Goal: Transaction & Acquisition: Purchase product/service

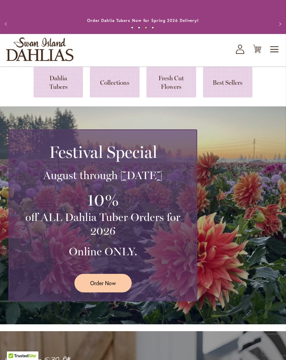
click at [59, 89] on link at bounding box center [59, 82] width 50 height 31
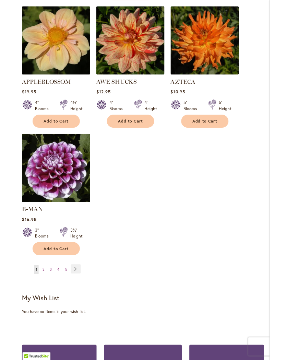
scroll to position [858, 0]
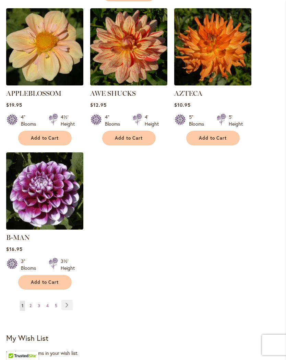
click at [71, 303] on link "Page Next" at bounding box center [66, 305] width 11 height 10
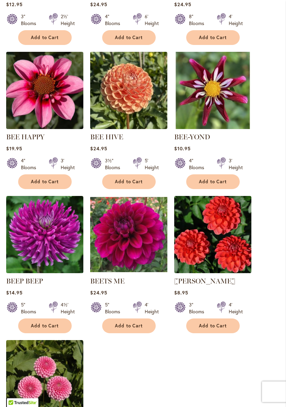
scroll to position [661, 0]
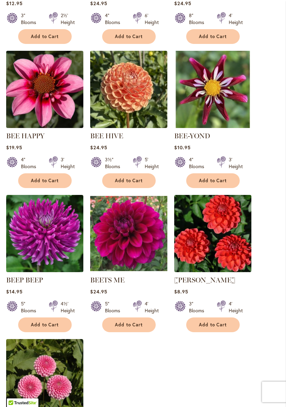
click at [133, 259] on img at bounding box center [128, 233] width 77 height 77
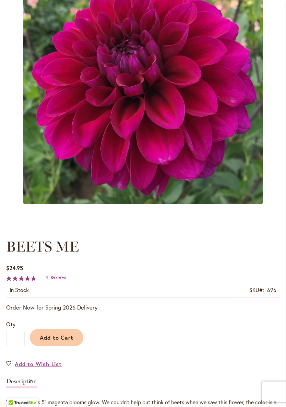
scroll to position [145, 0]
click at [68, 341] on span "Add to Cart" at bounding box center [57, 337] width 34 height 7
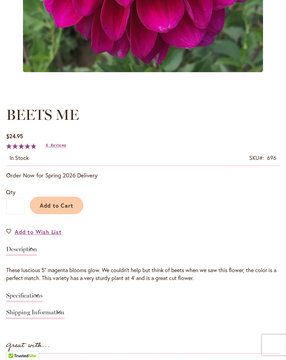
scroll to position [288, 0]
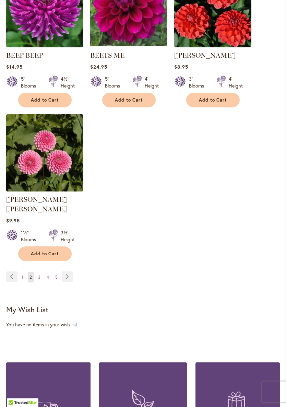
scroll to position [886, 0]
click at [69, 274] on link "Page Next" at bounding box center [67, 276] width 11 height 10
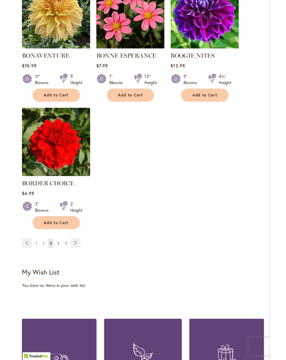
scroll to position [878, 0]
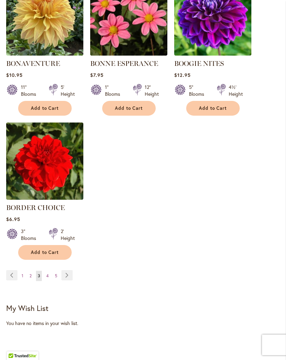
click at [70, 280] on link "Page Next" at bounding box center [66, 275] width 11 height 10
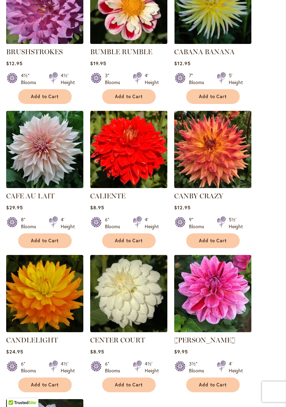
scroll to position [611, 0]
click at [48, 243] on span "Add to Cart" at bounding box center [45, 241] width 28 height 6
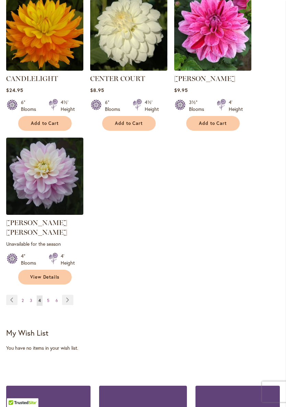
scroll to position [892, 0]
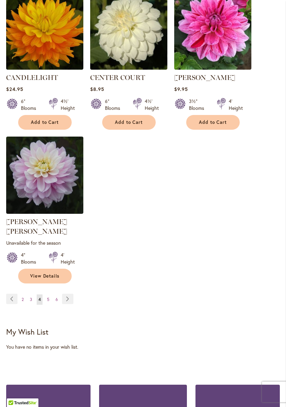
click at [69, 294] on link "Page Next" at bounding box center [67, 299] width 11 height 10
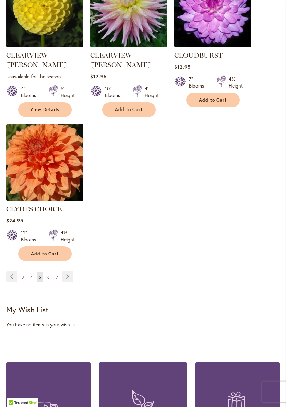
scroll to position [896, 0]
click at [47, 274] on span "6" at bounding box center [48, 276] width 2 height 5
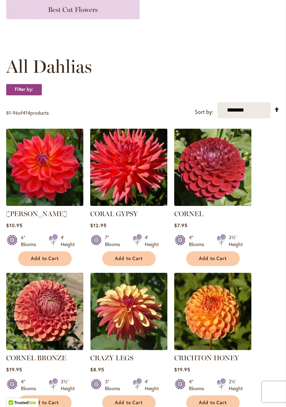
scroll to position [152, 0]
click at [130, 180] on img at bounding box center [128, 167] width 77 height 77
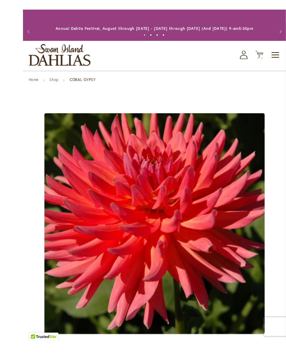
scroll to position [12, 0]
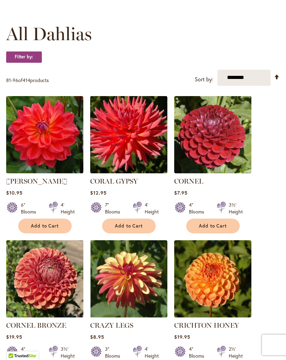
scroll to position [171, 0]
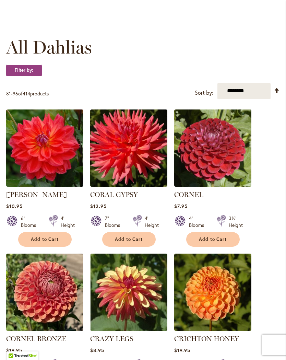
click at [50, 159] on img at bounding box center [44, 147] width 77 height 77
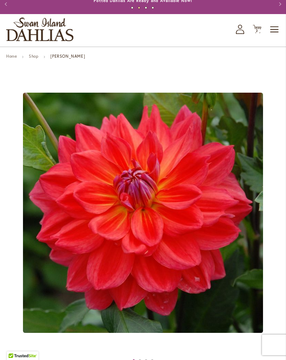
scroll to position [19, 0]
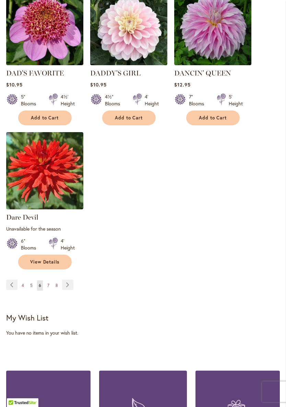
scroll to position [885, 0]
click at [50, 290] on link "Page 7" at bounding box center [48, 285] width 5 height 10
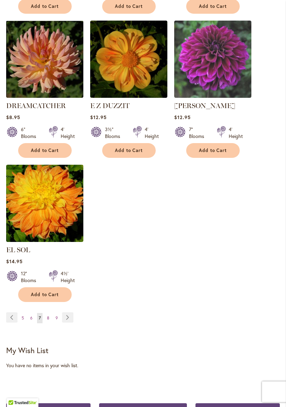
scroll to position [845, 0]
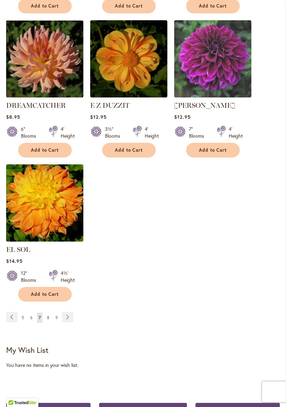
click at [50, 316] on link "Page 8" at bounding box center [48, 318] width 6 height 10
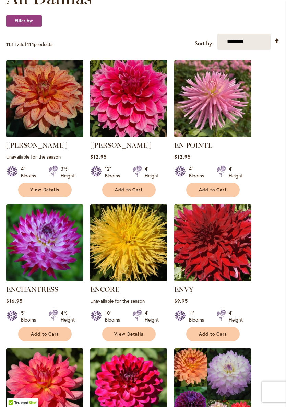
scroll to position [220, 0]
click at [138, 193] on span "Add to Cart" at bounding box center [129, 190] width 28 height 6
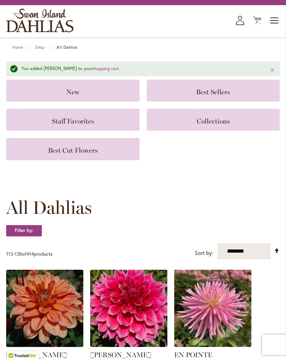
scroll to position [0, 0]
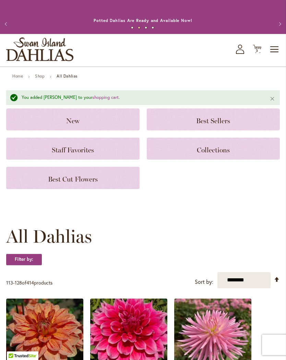
click at [259, 52] on span "3 3 items" at bounding box center [257, 50] width 7 height 3
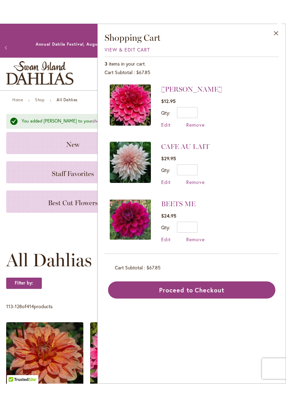
scroll to position [0, 0]
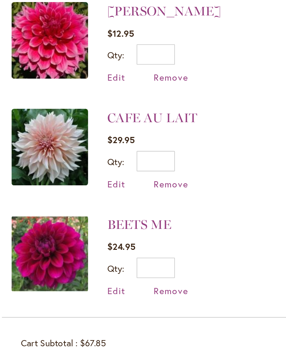
click at [138, 188] on div "3 items in your cart. Cart Subtotal $67.85 Recently added item(s) EMORY PAUL $1…" at bounding box center [192, 154] width 174 height 242
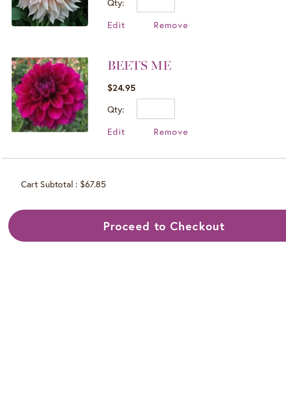
click at [108, 258] on button "Proceed to Checkout" at bounding box center [191, 266] width 167 height 17
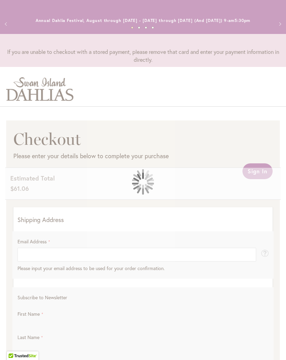
select select "**"
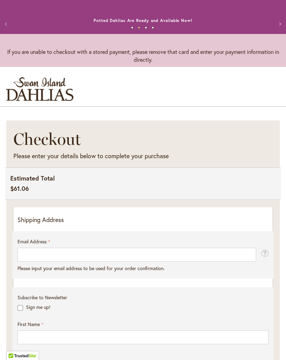
click at [90, 224] on p "Shipping Address" at bounding box center [142, 219] width 251 height 9
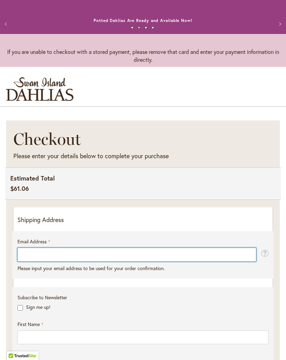
click at [52, 258] on input "Email Address" at bounding box center [136, 255] width 239 height 14
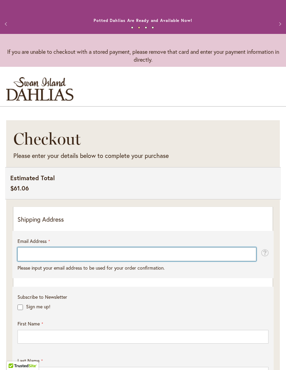
scroll to position [25, 0]
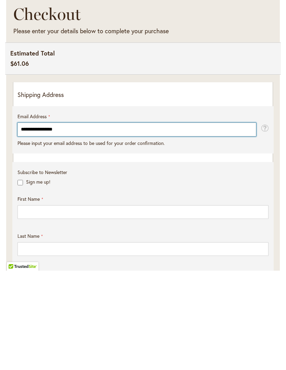
type input "**********"
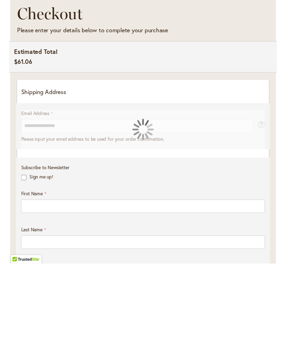
scroll to position [125, 0]
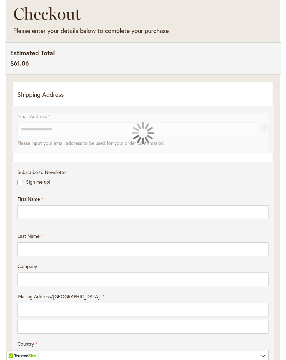
click at [48, 99] on p "Shipping Address" at bounding box center [142, 94] width 251 height 9
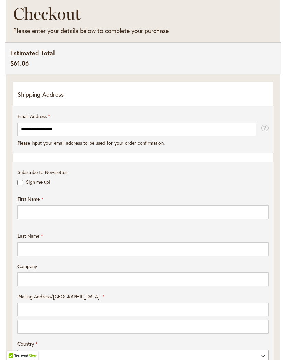
click at [109, 99] on p "Shipping Address" at bounding box center [142, 94] width 251 height 9
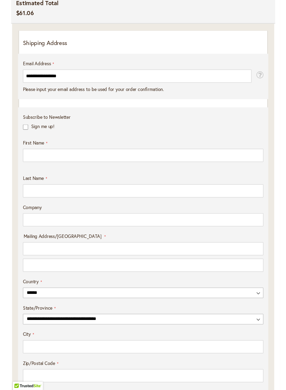
scroll to position [176, 0]
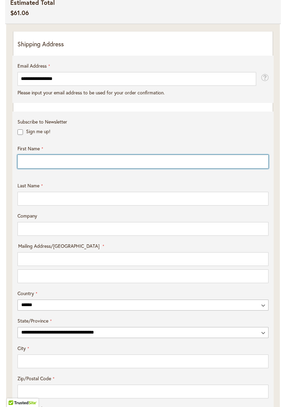
click at [44, 167] on input "First Name" at bounding box center [142, 162] width 251 height 14
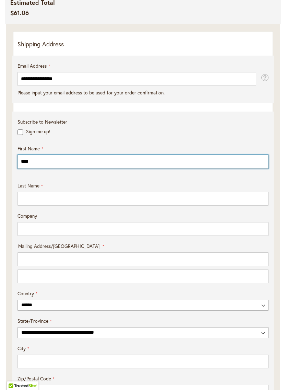
type input "****"
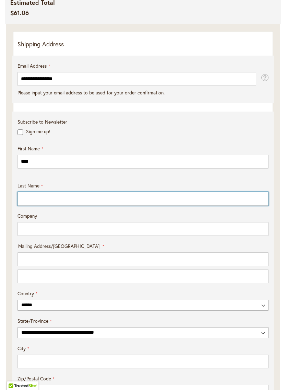
click at [46, 198] on input "Last Name" at bounding box center [142, 199] width 251 height 14
type input "********"
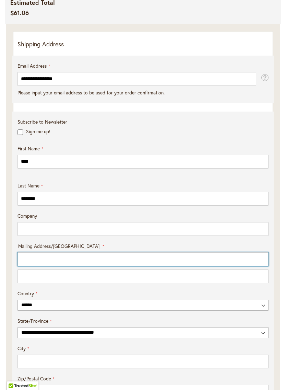
click at [72, 265] on input "Mailing Address/PO BOX: Line 1" at bounding box center [142, 259] width 251 height 14
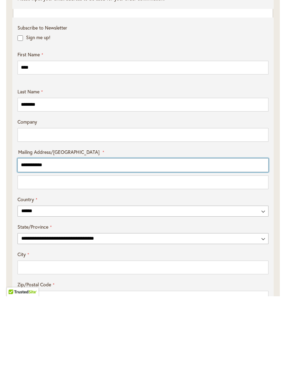
type input "**********"
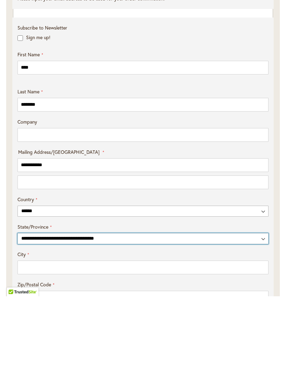
click at [267, 327] on select "**********" at bounding box center [142, 332] width 251 height 11
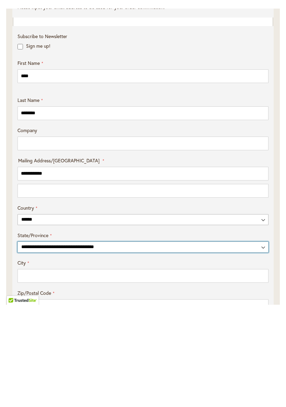
scroll to position [270, 0]
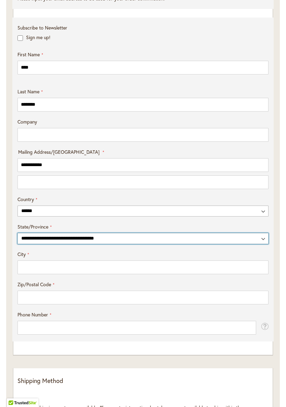
select select "**"
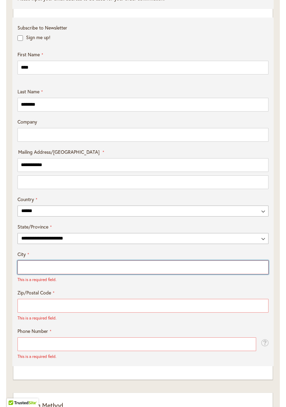
click at [78, 274] on input "City" at bounding box center [142, 267] width 251 height 14
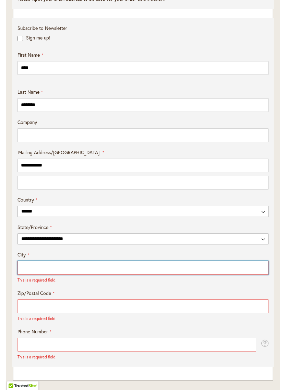
scroll to position [298, 0]
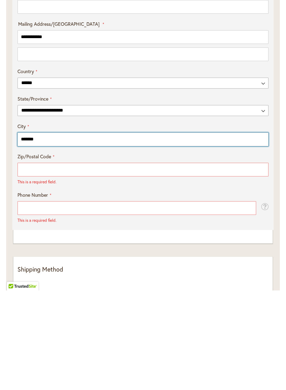
type input "*******"
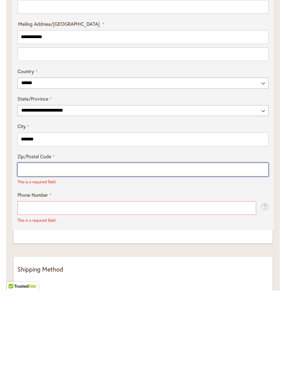
click at [46, 262] on input "Zip/Postal Code" at bounding box center [142, 269] width 251 height 14
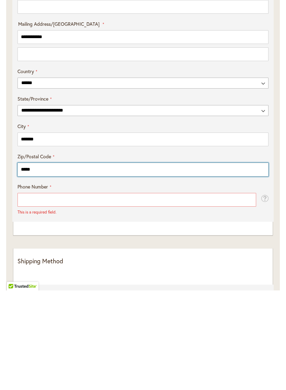
type input "*****"
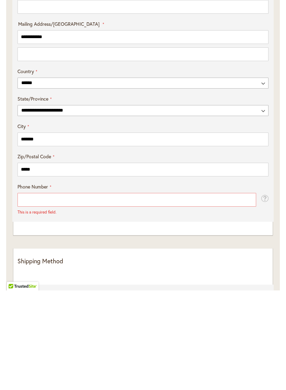
click at [41, 283] on label "Phone Number" at bounding box center [34, 286] width 34 height 7
click at [41, 292] on input "Phone Number" at bounding box center [136, 299] width 239 height 14
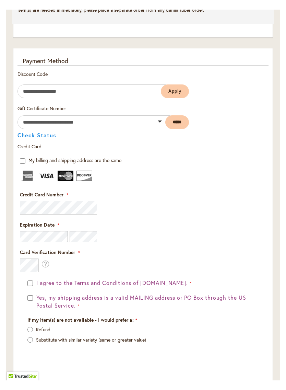
scroll to position [775, 0]
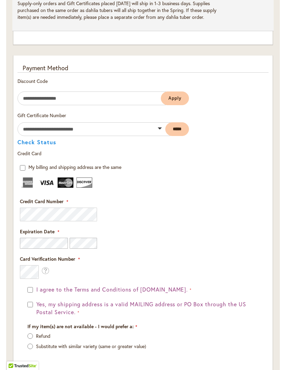
type input "**********"
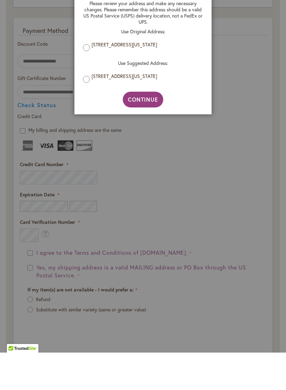
click at [63, 213] on aside "Address Validation Close Please review your address and make any necessary chan…" at bounding box center [143, 195] width 286 height 390
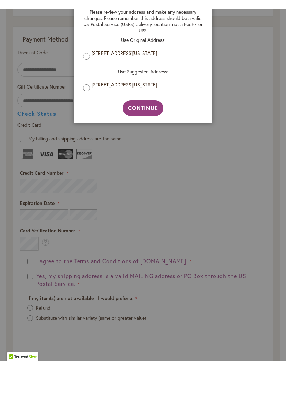
scroll to position [813, 0]
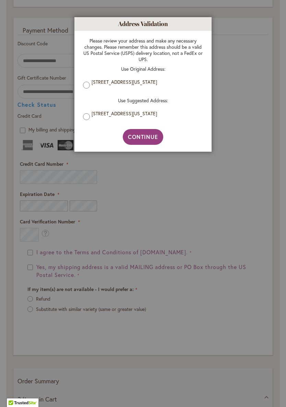
click at [62, 210] on aside "Address Validation Close Please review your address and make any necessary chan…" at bounding box center [143, 203] width 286 height 407
click at [153, 138] on span "Continue" at bounding box center [143, 136] width 31 height 7
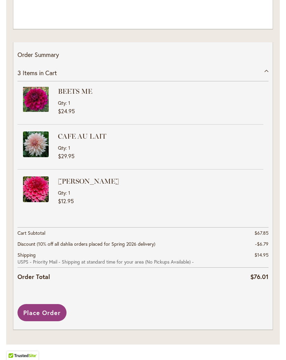
scroll to position [1147, 0]
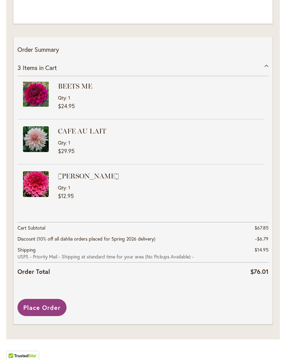
click at [53, 306] on span "Place Order" at bounding box center [41, 307] width 37 height 8
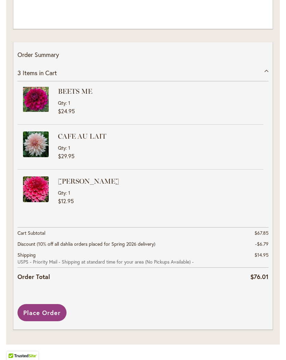
scroll to position [901, 0]
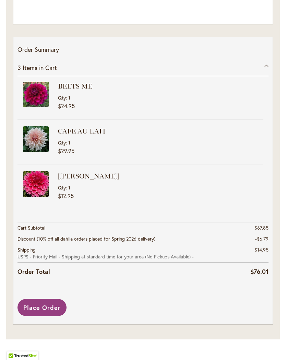
click at [53, 306] on span "Place Order" at bounding box center [41, 307] width 37 height 8
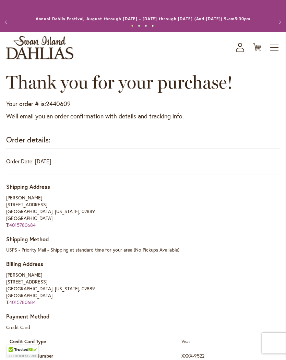
scroll to position [2, 0]
